Goal: Information Seeking & Learning: Learn about a topic

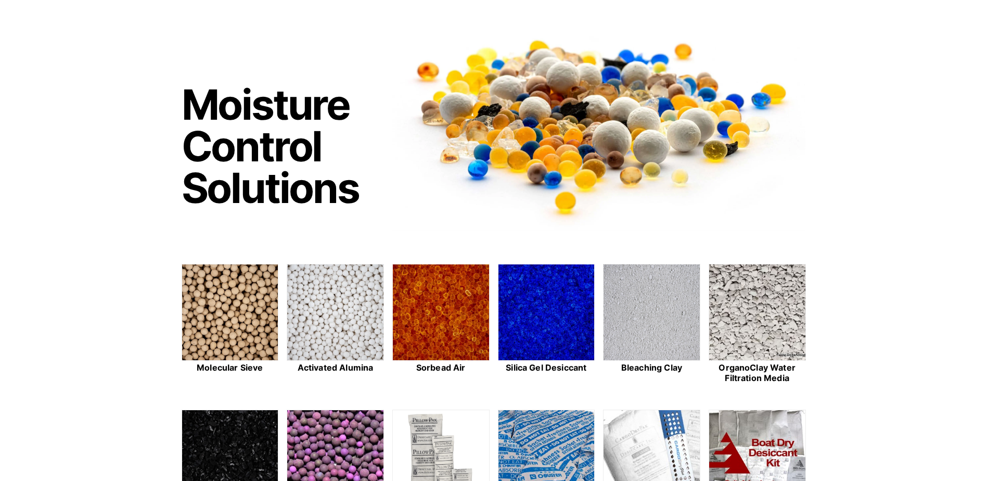
scroll to position [208, 0]
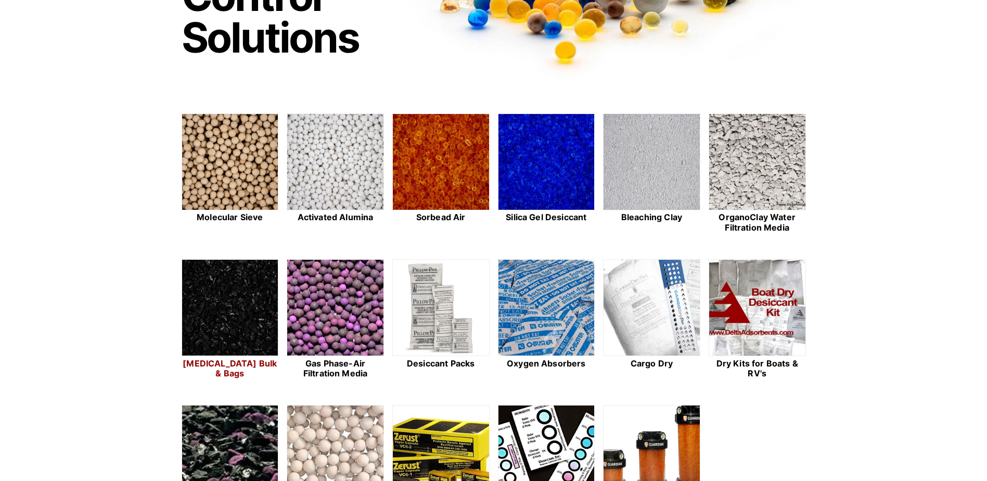
click at [257, 344] on img at bounding box center [230, 308] width 96 height 97
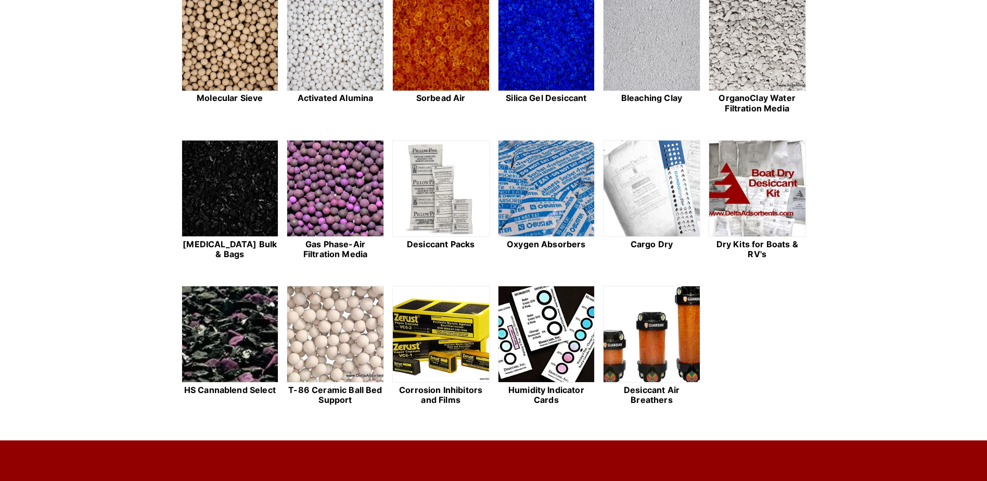
scroll to position [260, 0]
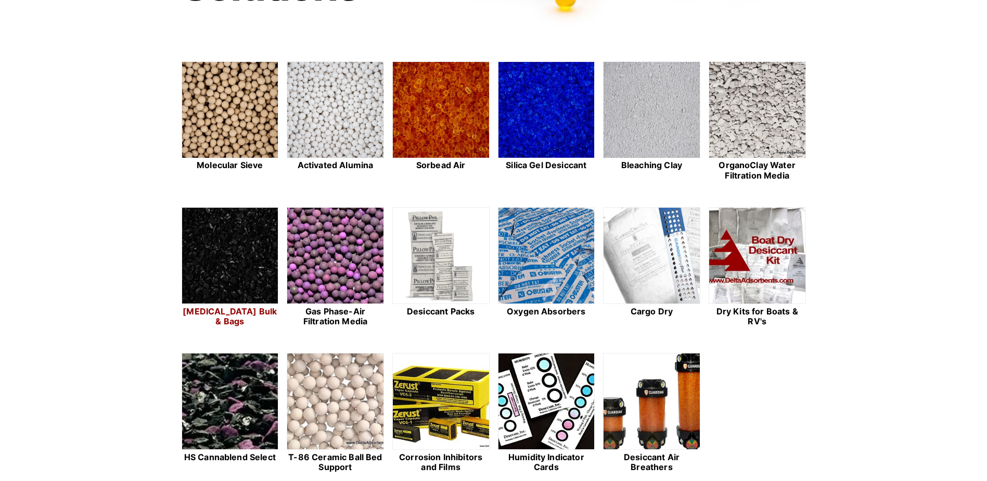
click at [247, 285] on img at bounding box center [230, 256] width 96 height 97
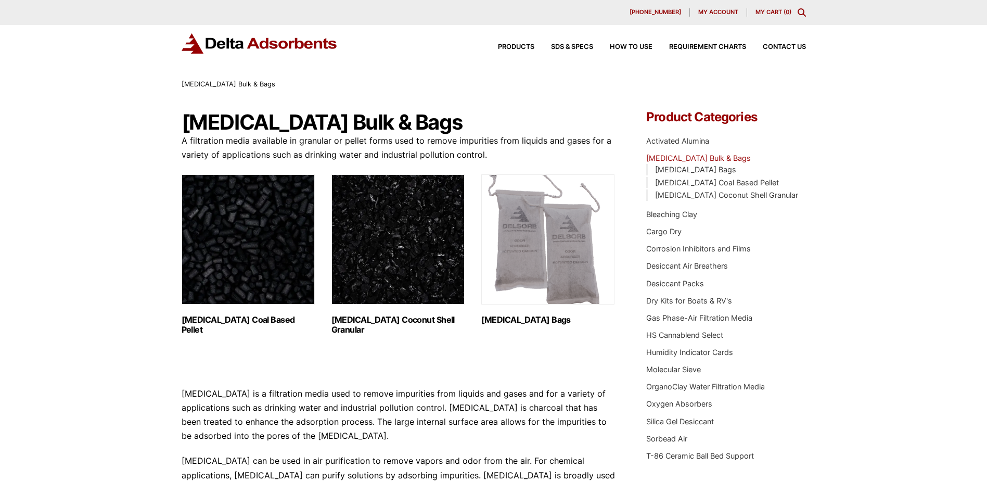
click at [244, 244] on img "Visit product category Activated Carbon Coal Based Pellet" at bounding box center [248, 239] width 133 height 130
click at [400, 274] on img "Visit product category Activated Carbon Coconut Shell Granular" at bounding box center [397, 239] width 133 height 130
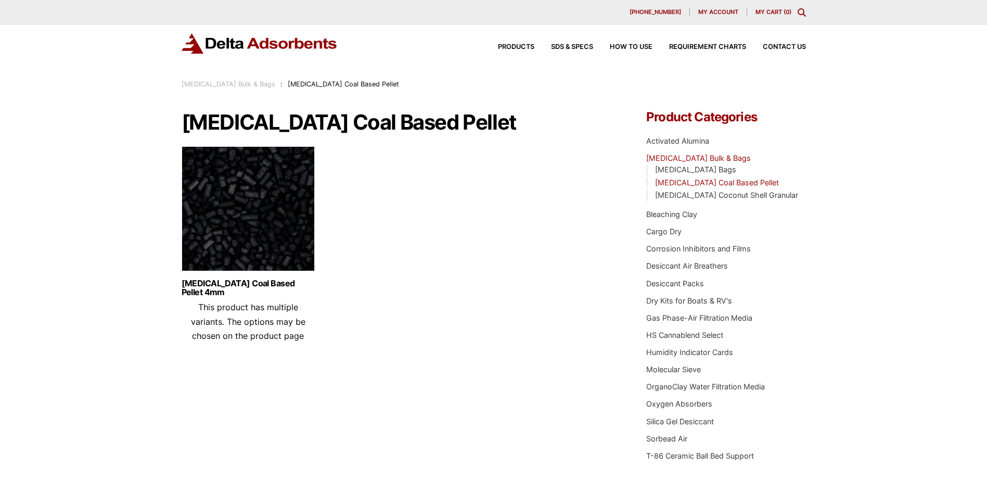
click at [250, 214] on img at bounding box center [248, 211] width 133 height 130
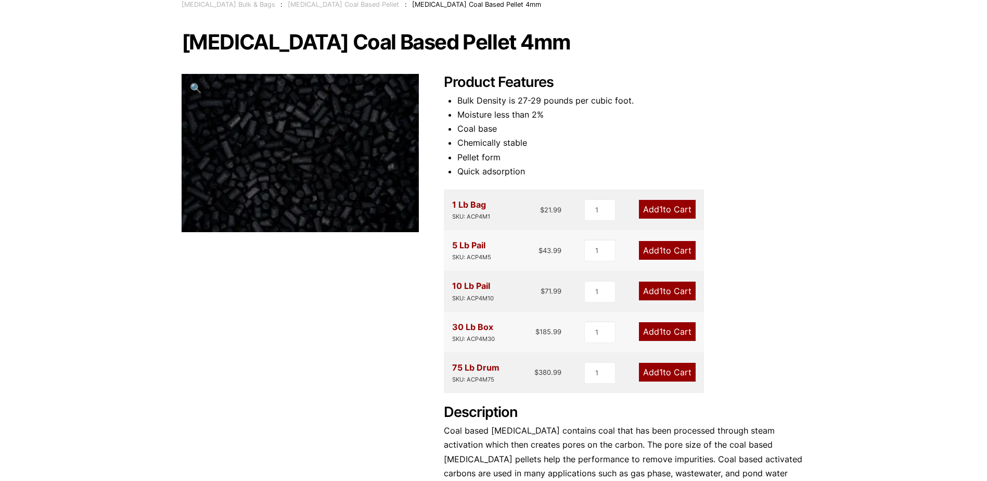
scroll to position [104, 0]
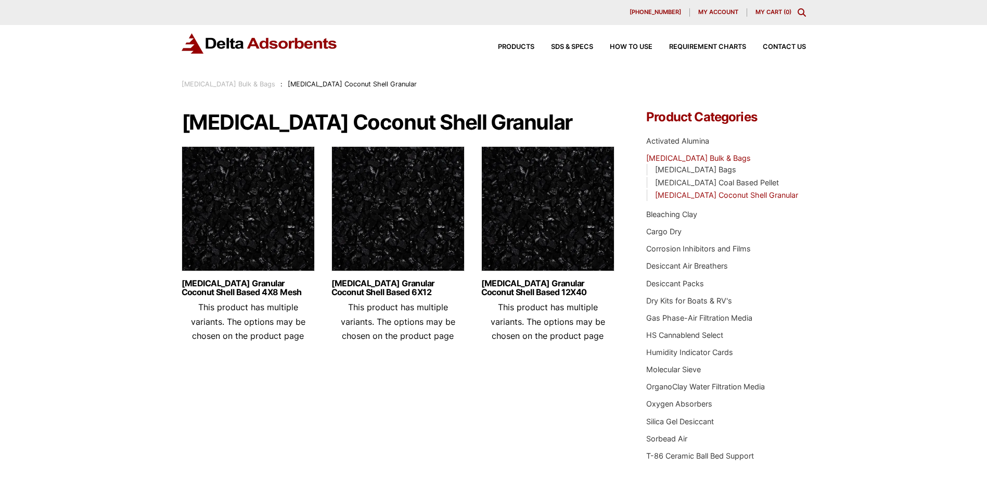
click at [367, 235] on img at bounding box center [397, 211] width 133 height 130
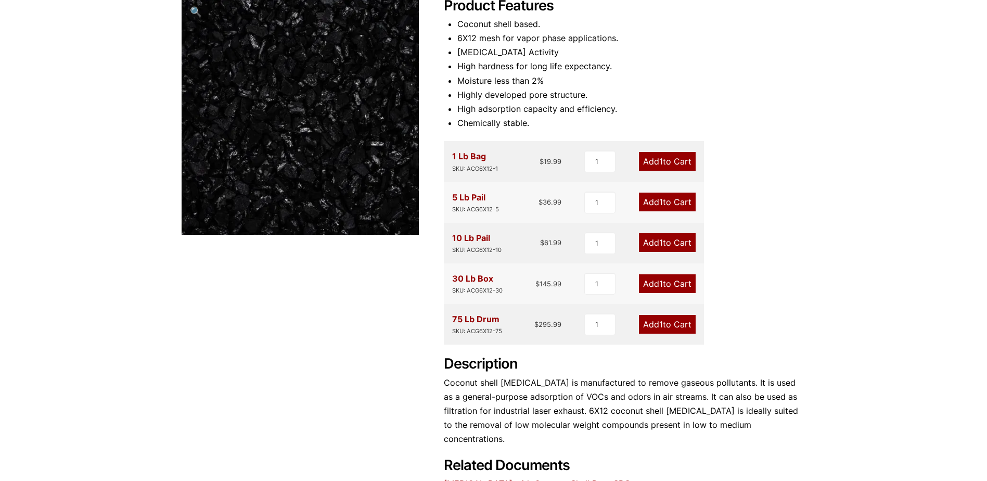
scroll to position [104, 0]
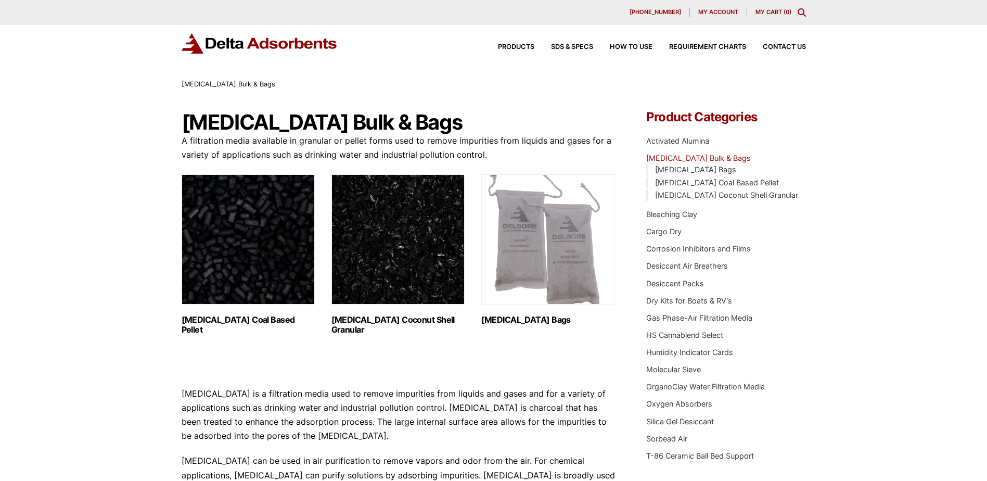
click at [257, 236] on img "Visit product category Activated Carbon Coal Based Pellet" at bounding box center [248, 239] width 133 height 130
